Goal: Navigation & Orientation: Find specific page/section

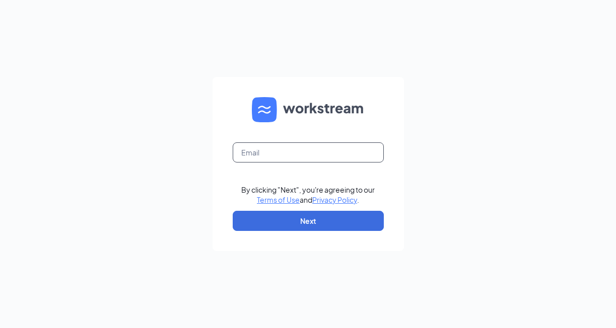
click at [310, 148] on input "text" at bounding box center [308, 153] width 151 height 20
type input "[PERSON_NAME][EMAIL_ADDRESS][PERSON_NAME][DOMAIN_NAME]"
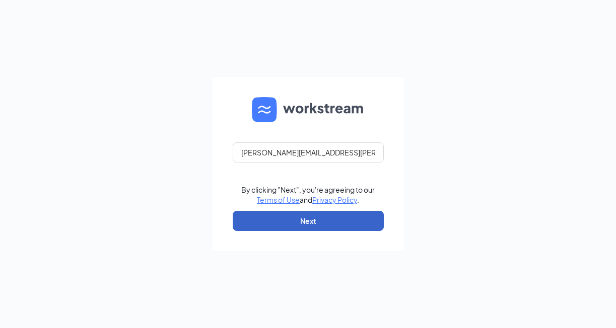
click at [306, 227] on button "Next" at bounding box center [308, 221] width 151 height 20
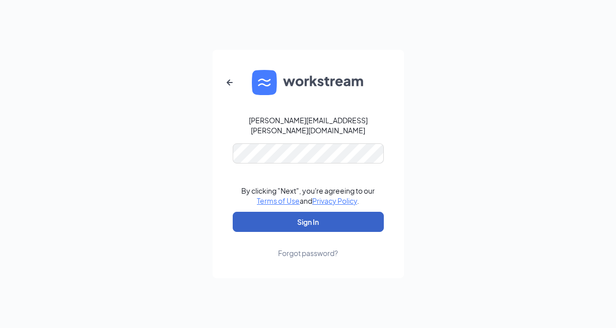
click at [308, 218] on button "Sign In" at bounding box center [308, 222] width 151 height 20
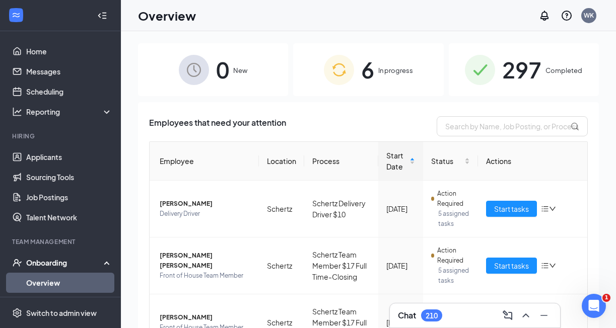
click at [104, 15] on icon "Collapse" at bounding box center [102, 16] width 10 height 10
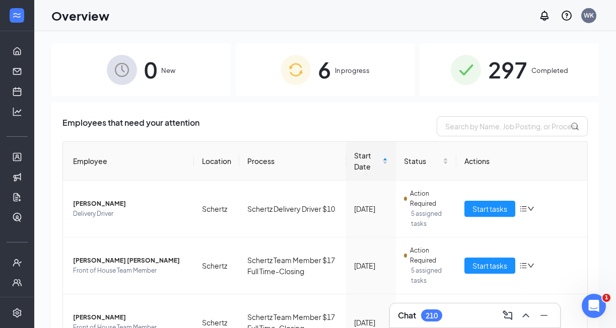
click at [26, 26] on div at bounding box center [17, 15] width 34 height 31
click at [18, 15] on icon "Expand" at bounding box center [17, 16] width 10 height 10
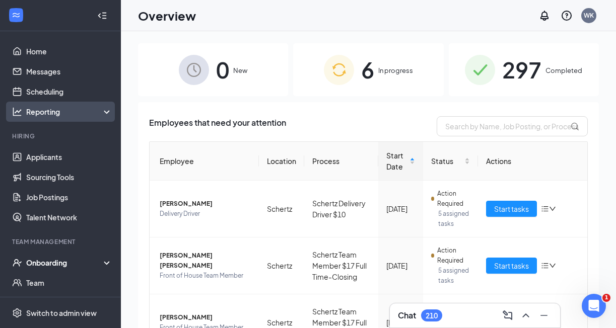
click at [35, 115] on div "Reporting" at bounding box center [69, 112] width 87 height 10
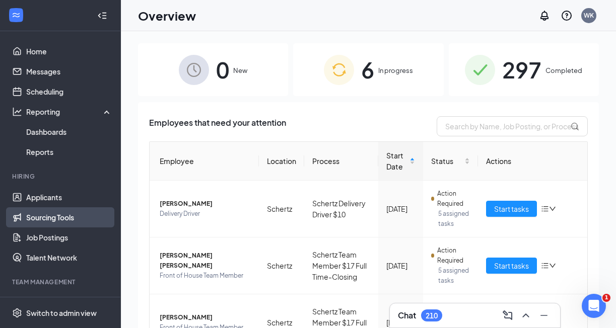
scroll to position [81, 0]
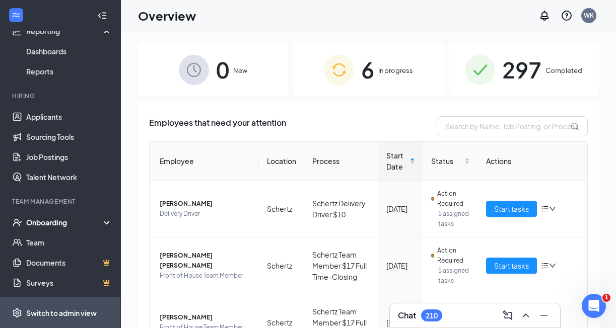
click at [44, 312] on div "Switch to admin view" at bounding box center [61, 313] width 71 height 10
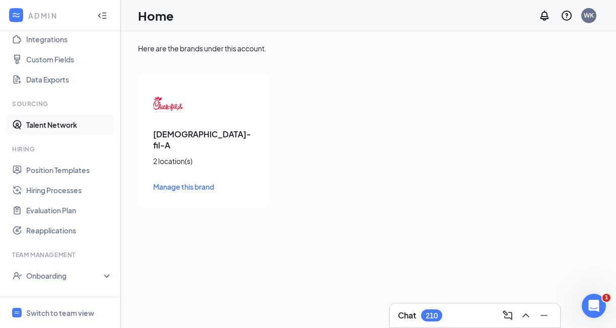
scroll to position [117, 0]
click at [19, 14] on icon "WorkstreamLogo" at bounding box center [16, 15] width 10 height 10
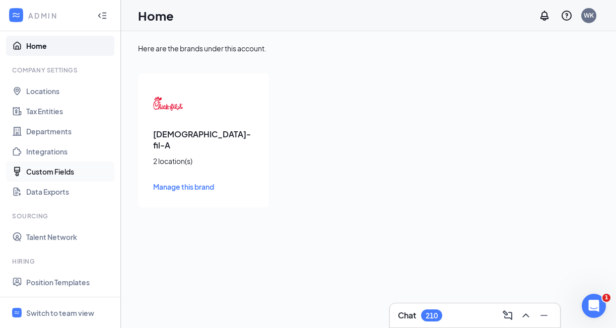
scroll to position [4, 0]
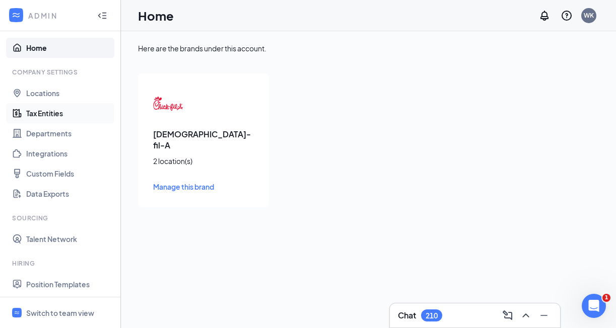
click at [43, 115] on link "Tax Entities" at bounding box center [69, 113] width 86 height 20
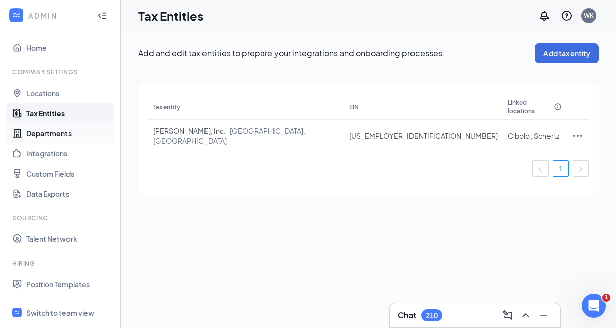
click at [51, 135] on link "Departments" at bounding box center [69, 133] width 86 height 20
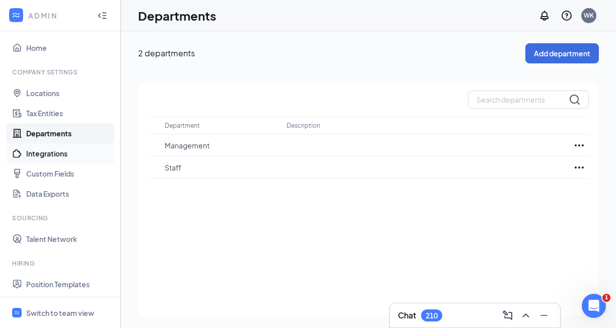
click at [52, 153] on link "Integrations" at bounding box center [69, 154] width 86 height 20
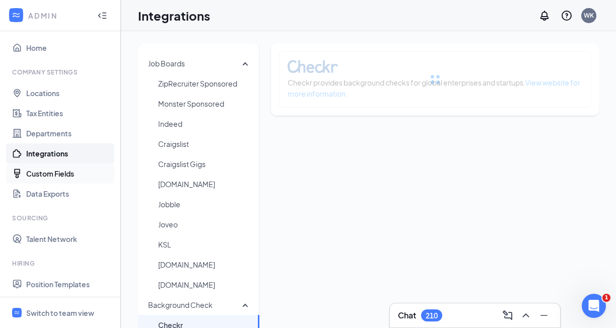
click at [50, 175] on link "Custom Fields" at bounding box center [69, 174] width 86 height 20
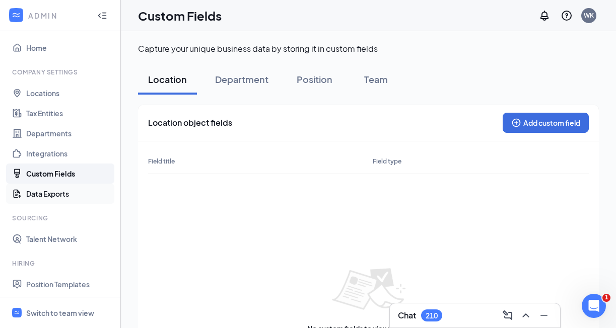
click at [48, 192] on link "Data Exports" at bounding box center [69, 194] width 86 height 20
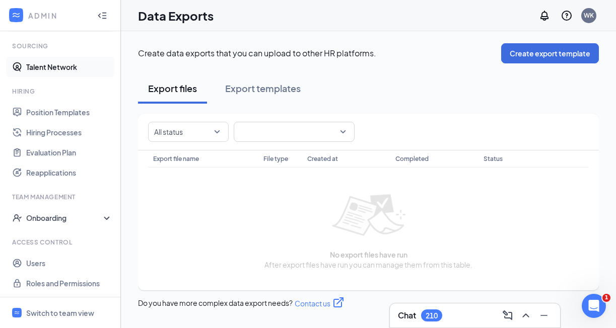
scroll to position [176, 0]
click at [77, 217] on div "Onboarding" at bounding box center [65, 218] width 78 height 10
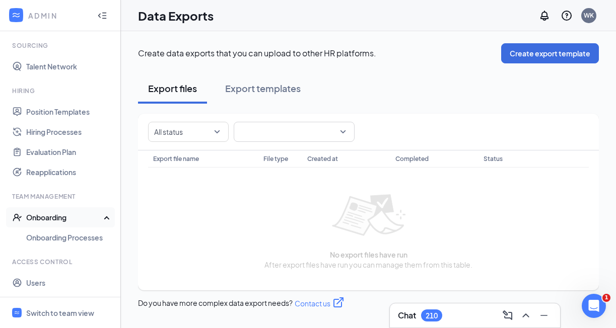
click at [77, 217] on div "Onboarding" at bounding box center [65, 218] width 78 height 10
click at [587, 16] on div "WK" at bounding box center [589, 15] width 10 height 9
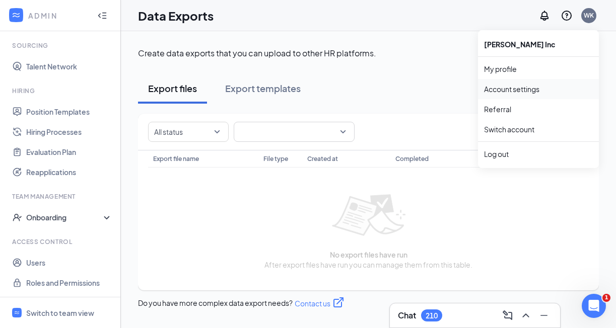
click at [507, 88] on link "Account settings" at bounding box center [538, 89] width 109 height 10
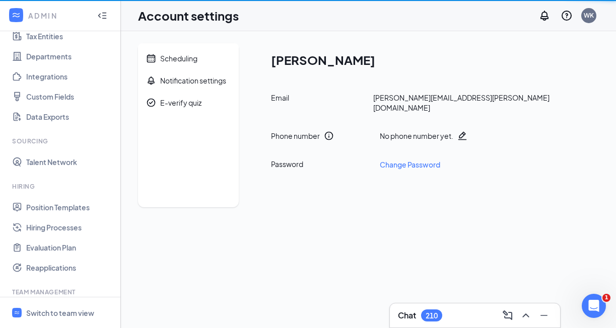
scroll to position [176, 0]
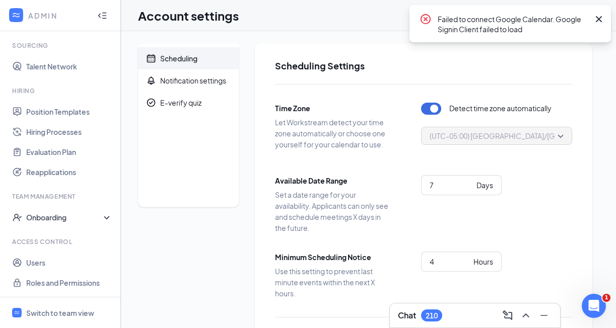
click at [600, 16] on icon "Cross" at bounding box center [599, 19] width 12 height 12
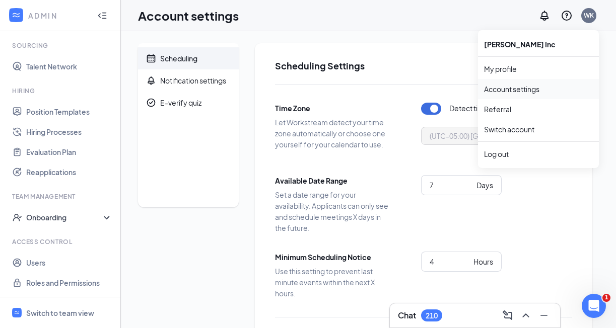
click at [499, 87] on link "Account settings" at bounding box center [538, 89] width 109 height 10
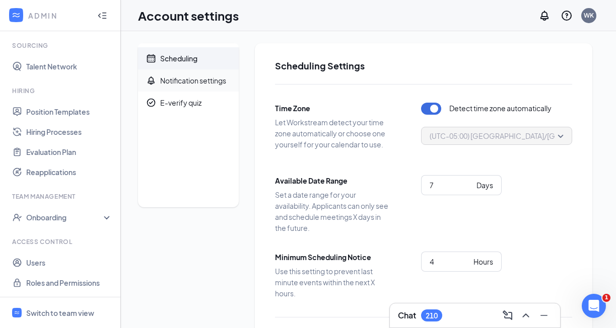
click at [187, 79] on div "Notification settings" at bounding box center [193, 81] width 66 height 10
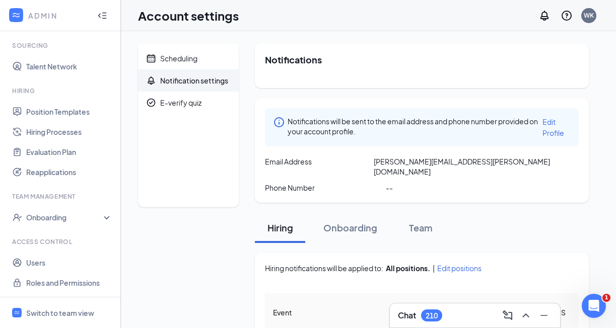
click at [43, 15] on div "ADMIN" at bounding box center [58, 16] width 60 height 10
click at [104, 11] on icon "Collapse" at bounding box center [102, 16] width 10 height 10
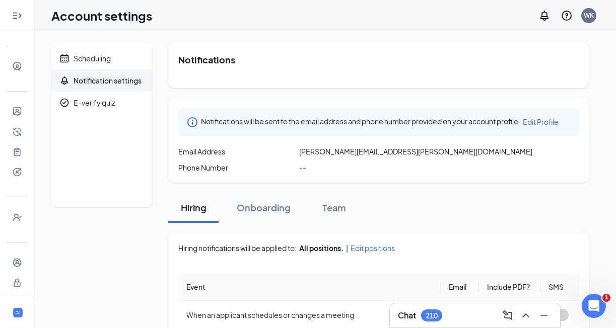
click at [18, 15] on icon "Expand" at bounding box center [17, 16] width 10 height 10
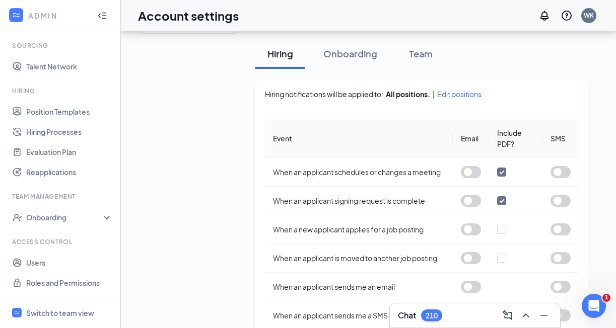
scroll to position [175, 0]
click at [63, 314] on div "Switch to team view" at bounding box center [60, 313] width 68 height 10
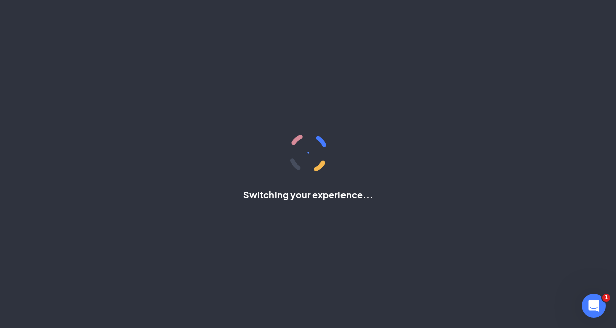
scroll to position [40, 0]
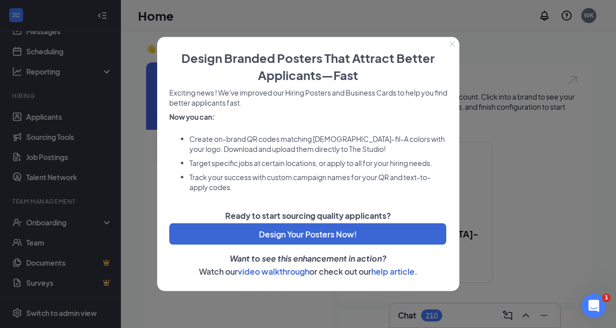
click at [451, 42] on icon "Close" at bounding box center [452, 44] width 6 height 6
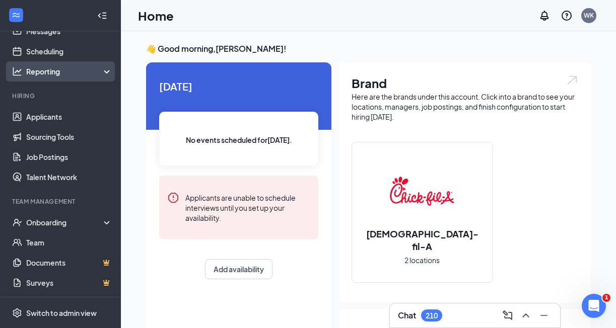
click at [76, 67] on div "Reporting" at bounding box center [69, 71] width 87 height 10
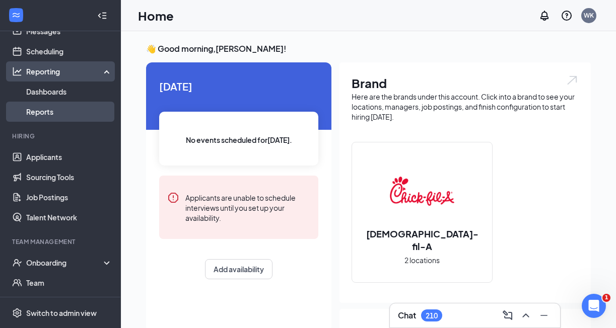
click at [47, 112] on link "Reports" at bounding box center [69, 112] width 86 height 20
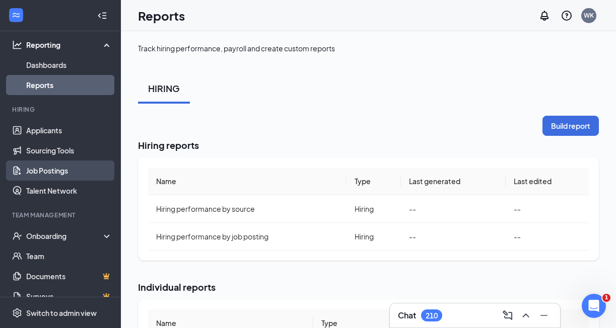
scroll to position [81, 0]
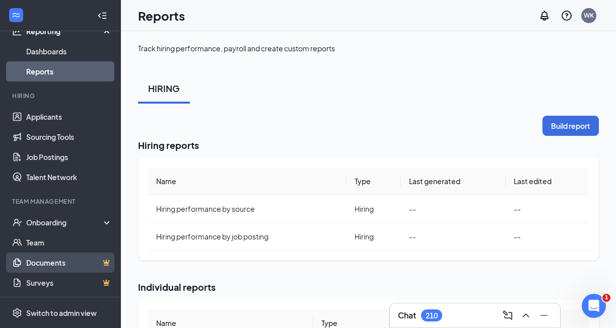
click at [41, 261] on link "Documents" at bounding box center [69, 263] width 86 height 20
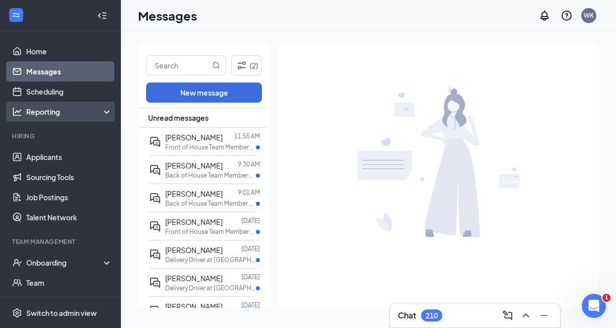
click at [44, 113] on div "Reporting" at bounding box center [69, 112] width 87 height 10
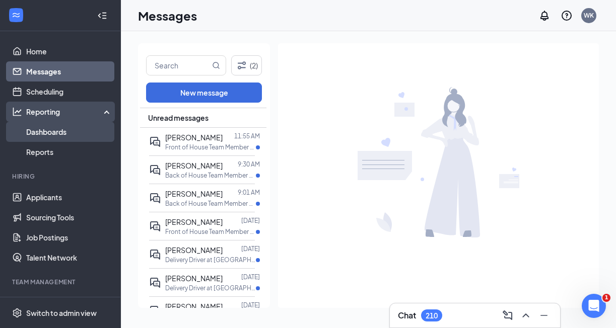
click at [45, 130] on link "Dashboards" at bounding box center [69, 132] width 86 height 20
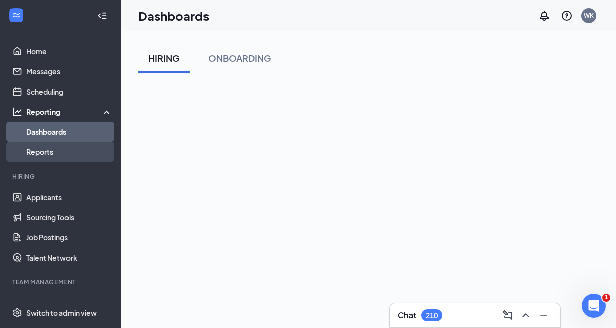
click at [42, 151] on link "Reports" at bounding box center [69, 152] width 86 height 20
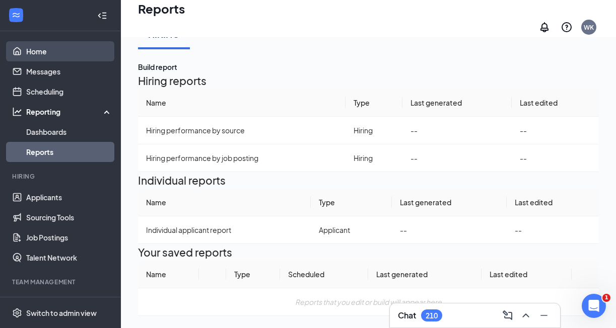
click at [36, 53] on link "Home" at bounding box center [69, 51] width 86 height 20
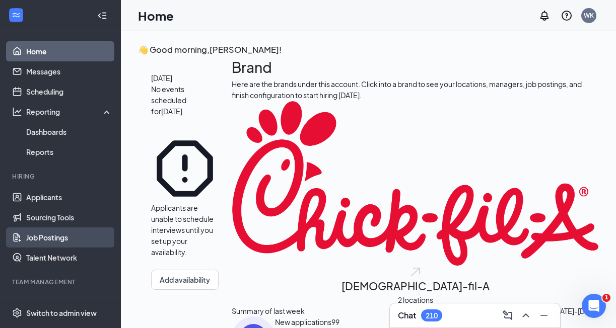
scroll to position [81, 0]
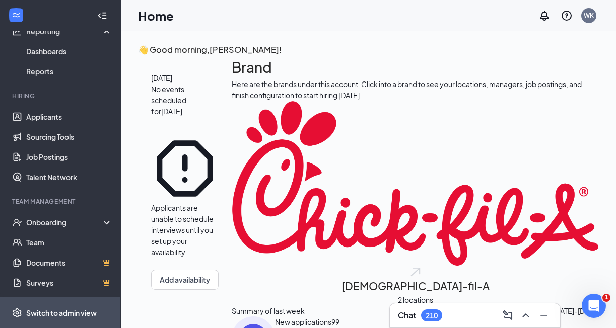
click at [62, 312] on div "Switch to admin view" at bounding box center [61, 313] width 71 height 10
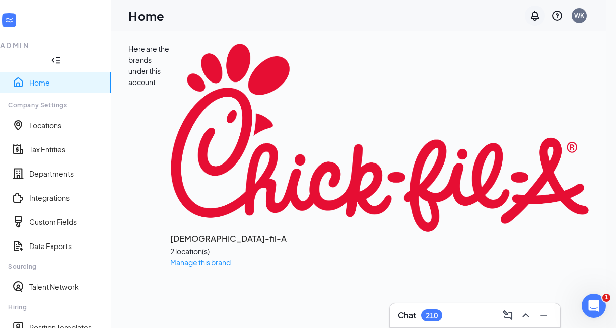
click at [539, 17] on icon "Notifications" at bounding box center [535, 16] width 8 height 10
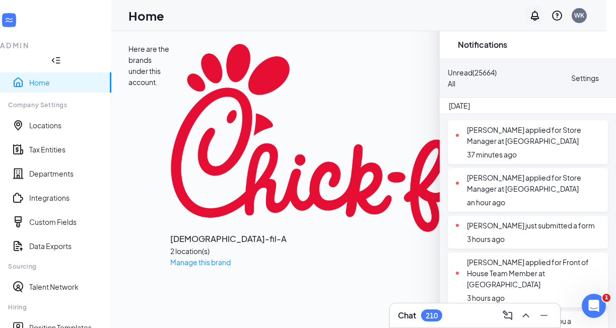
click at [541, 17] on icon "Notifications" at bounding box center [535, 16] width 12 height 12
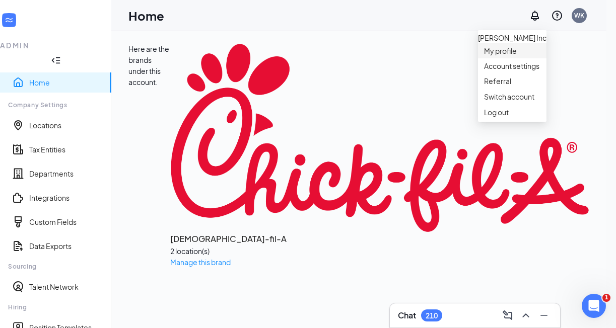
click at [506, 56] on link "My profile" at bounding box center [512, 51] width 56 height 10
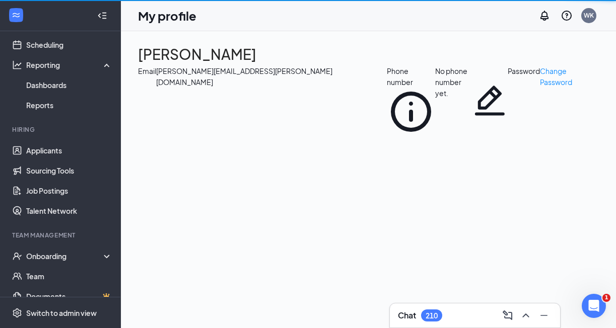
scroll to position [81, 0]
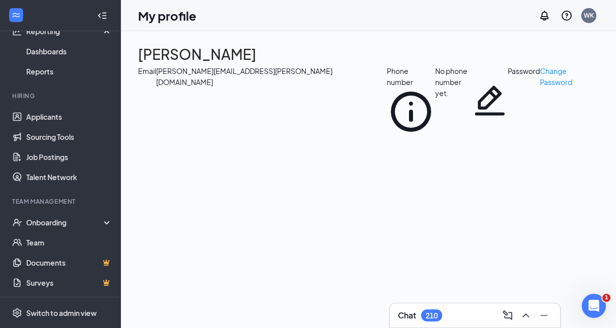
click at [104, 85] on ul "Home Messages Scheduling Reporting Dashboards Reports Hiring Applicants Sourcin…" at bounding box center [60, 124] width 120 height 347
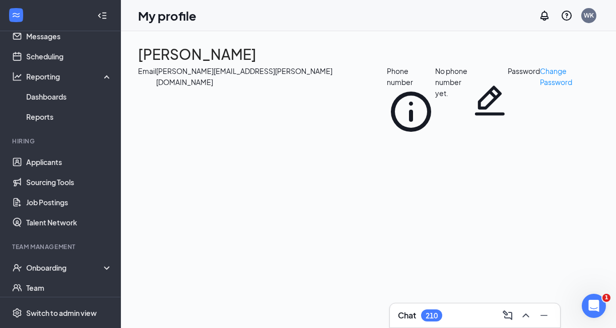
scroll to position [0, 0]
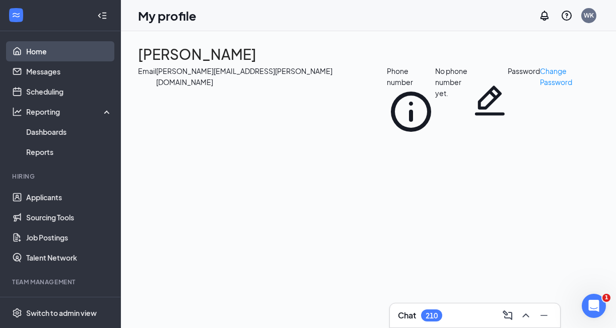
click at [38, 51] on link "Home" at bounding box center [69, 51] width 86 height 20
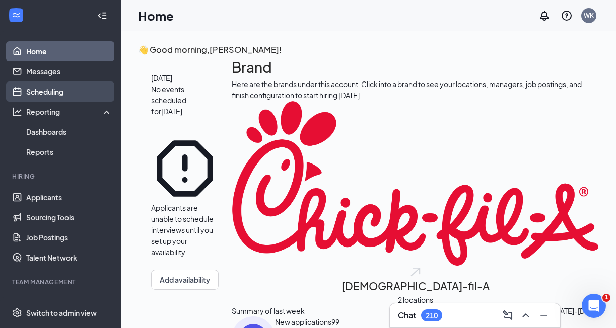
click at [52, 92] on link "Scheduling" at bounding box center [69, 92] width 86 height 20
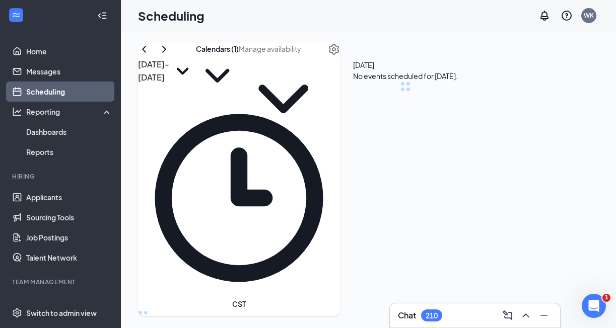
scroll to position [495, 0]
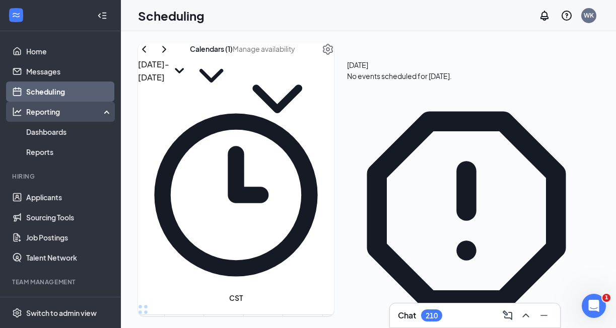
click at [48, 112] on div "Reporting" at bounding box center [69, 112] width 87 height 10
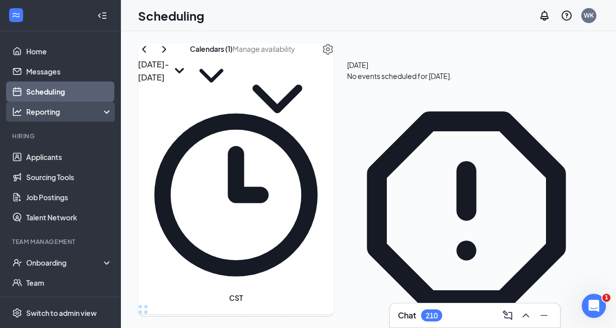
click at [48, 112] on div "Reporting" at bounding box center [69, 112] width 87 height 10
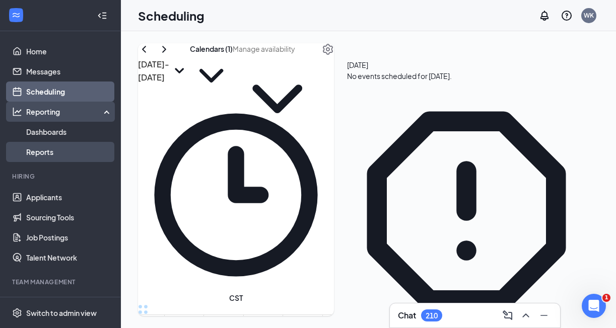
click at [42, 151] on link "Reports" at bounding box center [69, 152] width 86 height 20
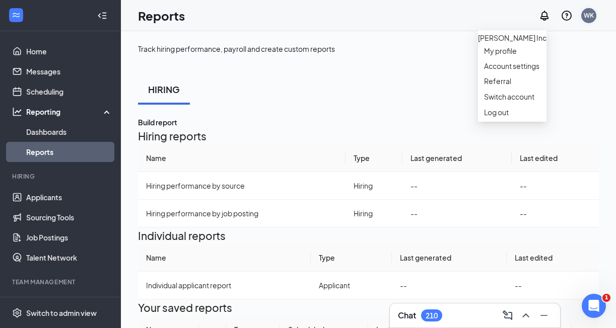
click at [585, 16] on div "WK" at bounding box center [589, 15] width 10 height 9
click at [500, 56] on link "My profile" at bounding box center [512, 51] width 56 height 10
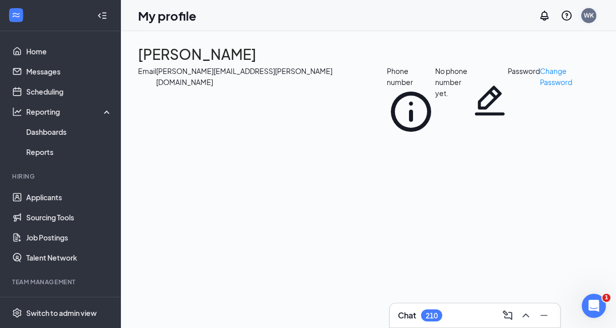
click at [588, 15] on div "WK" at bounding box center [589, 15] width 10 height 9
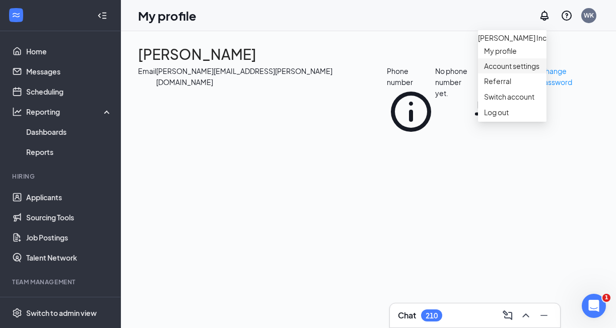
click at [523, 71] on link "Account settings" at bounding box center [512, 66] width 56 height 10
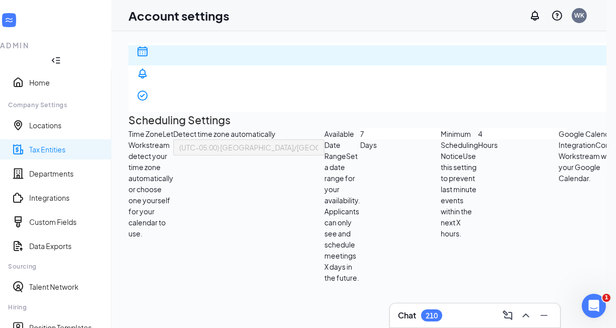
click at [50, 145] on link "Tax Entities" at bounding box center [66, 150] width 74 height 10
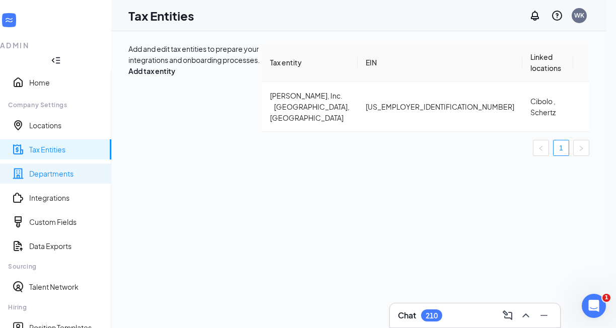
click at [48, 169] on link "Departments" at bounding box center [66, 174] width 74 height 10
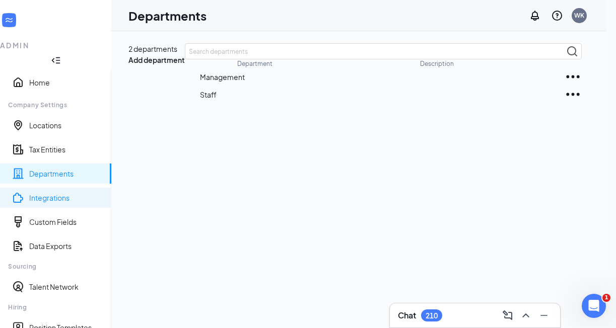
click at [43, 193] on link "Integrations" at bounding box center [66, 198] width 74 height 10
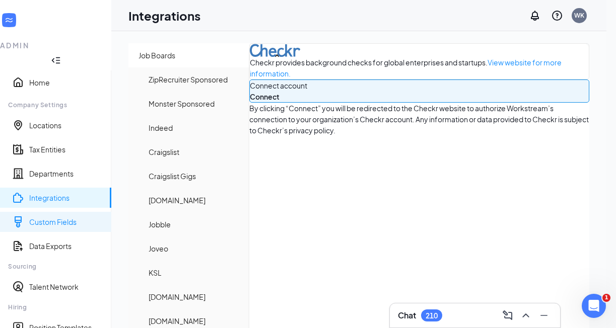
click at [44, 217] on link "Custom Fields" at bounding box center [66, 222] width 74 height 10
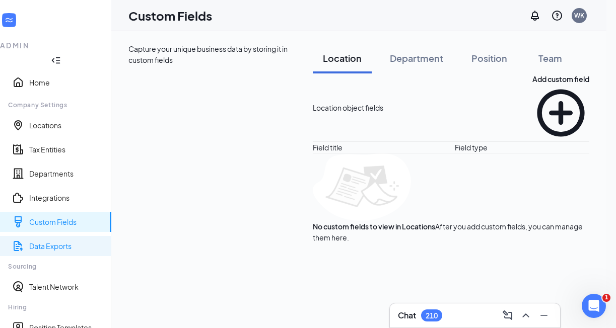
click at [40, 241] on link "Data Exports" at bounding box center [66, 246] width 74 height 10
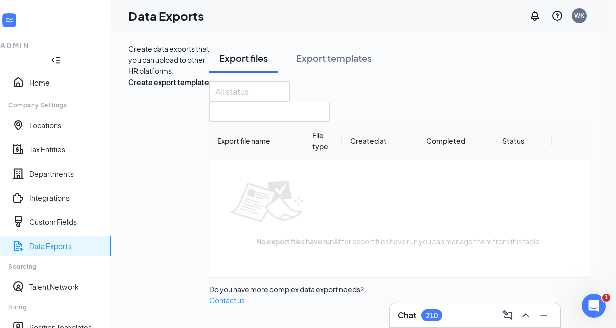
scroll to position [176, 0]
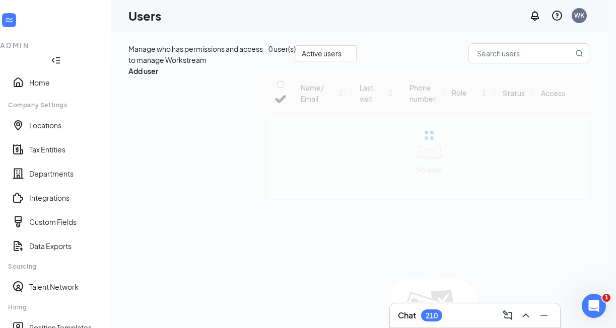
checkbox input "false"
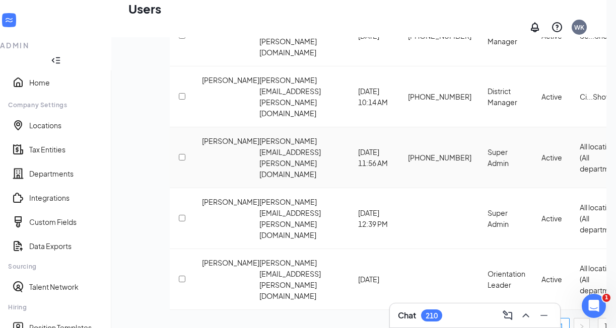
scroll to position [363, 0]
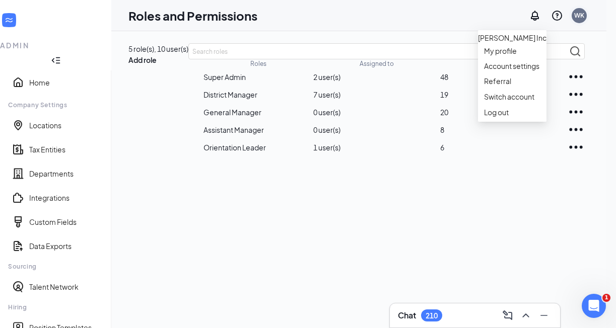
click at [584, 16] on div "WK" at bounding box center [579, 15] width 10 height 9
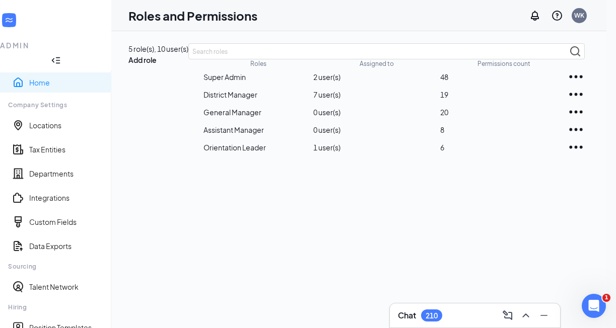
click at [40, 78] on link "Home" at bounding box center [66, 83] width 74 height 10
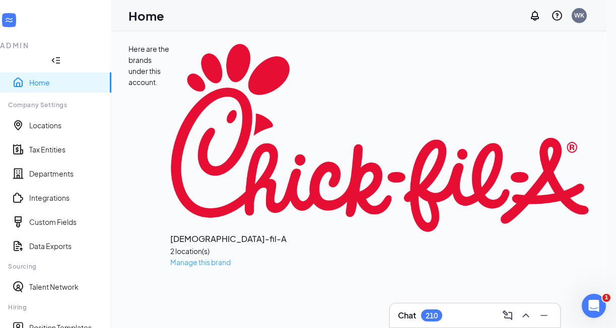
click at [194, 258] on span "Manage this brand" at bounding box center [200, 262] width 60 height 9
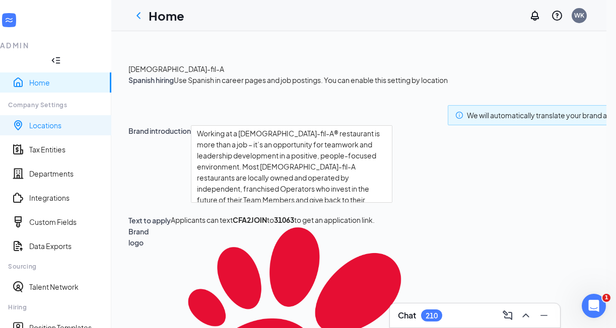
click at [43, 120] on link "Locations" at bounding box center [66, 125] width 74 height 10
